Goal: Find specific page/section: Find specific page/section

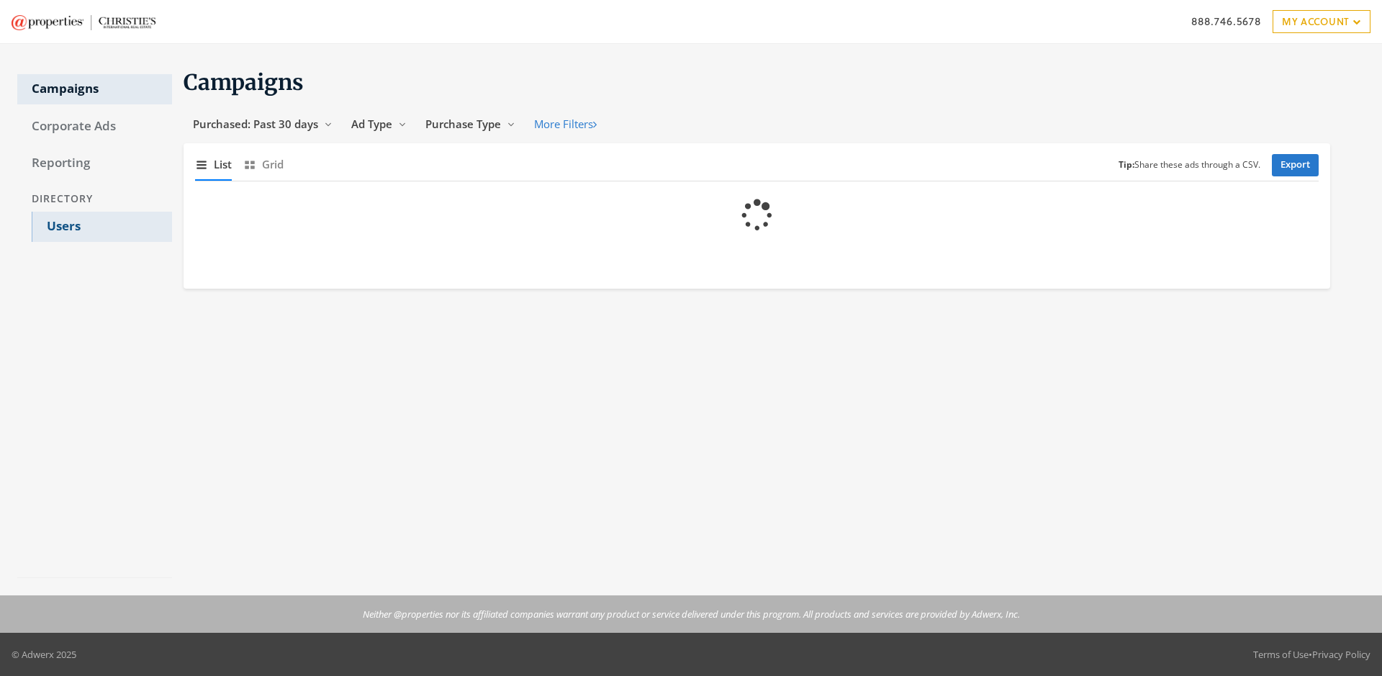
click at [102, 227] on link "Users" at bounding box center [102, 227] width 140 height 30
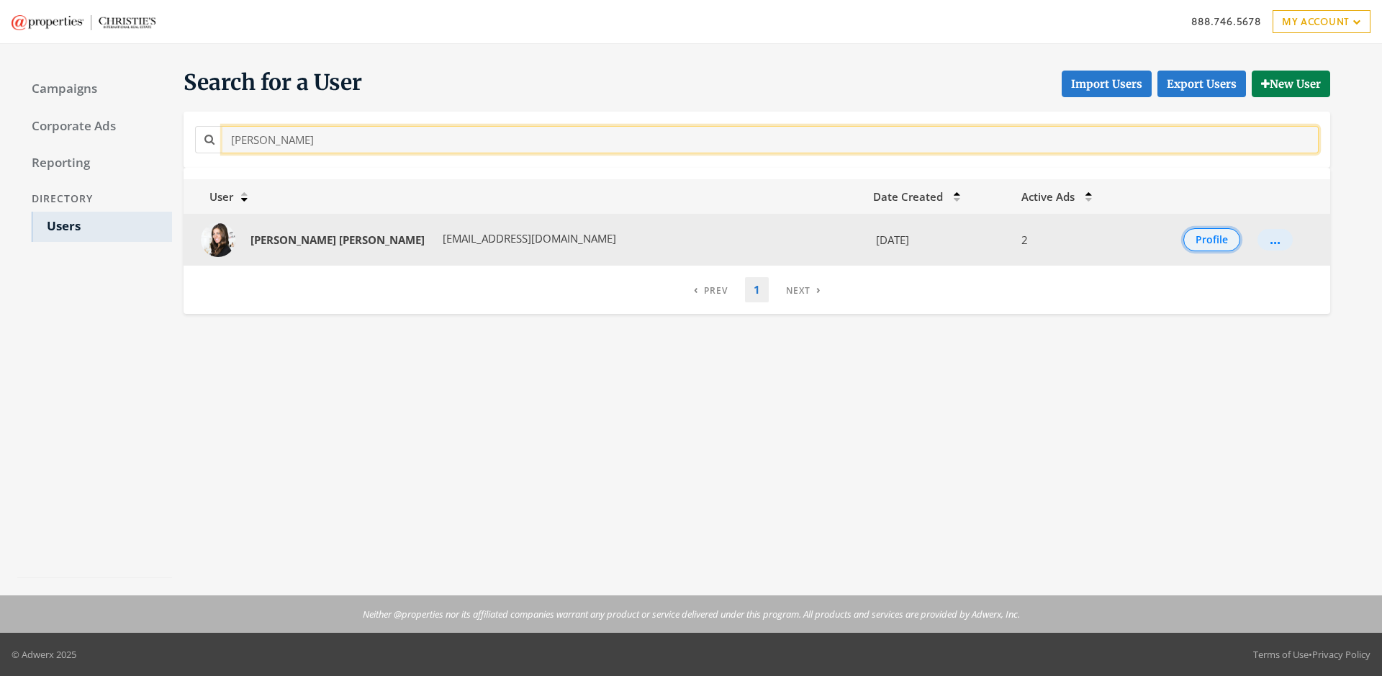
type input "Nicole Dahl"
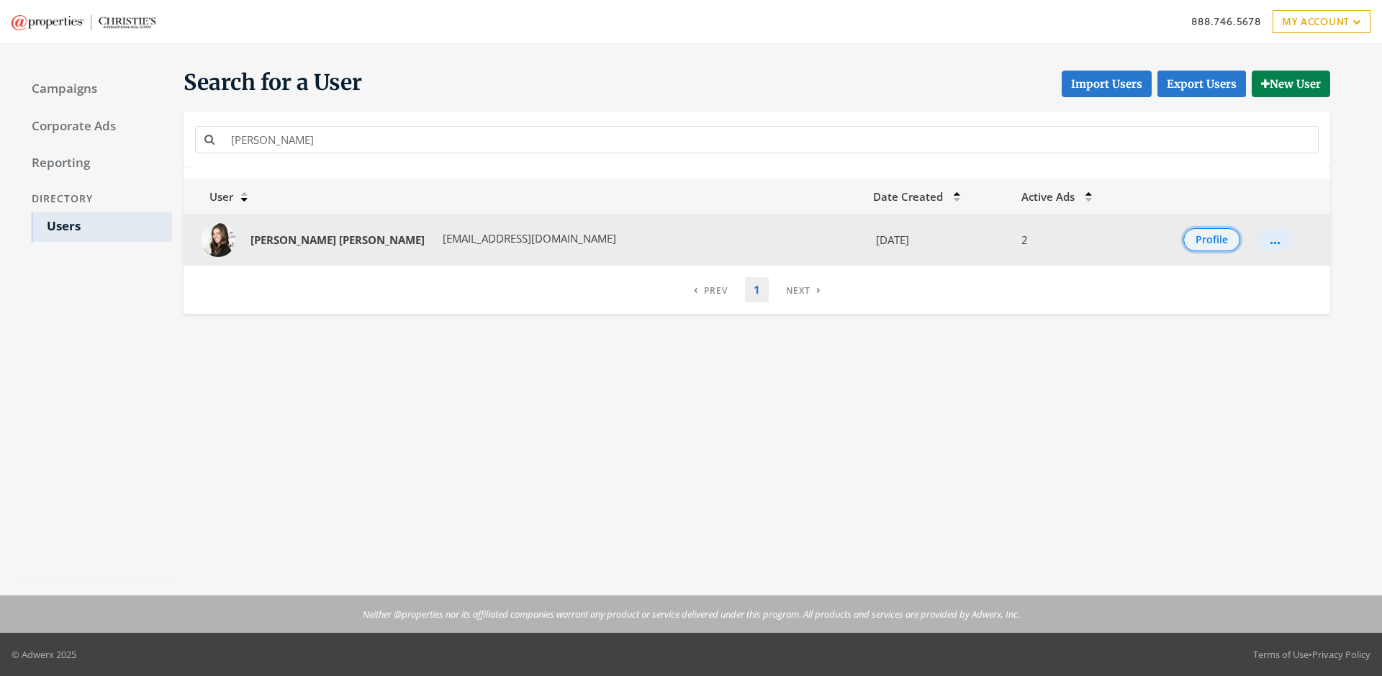
click at [1197, 240] on button "Profile" at bounding box center [1212, 239] width 57 height 23
